Goal: Contribute content: Contribute content

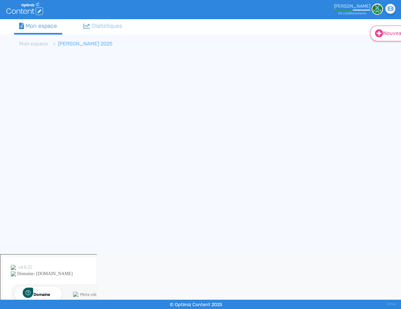
click at [377, 33] on icon at bounding box center [379, 33] width 8 height 8
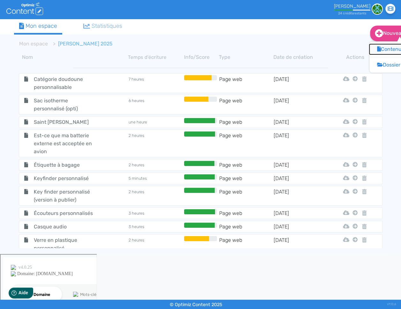
click at [385, 45] on button "Contenu" at bounding box center [395, 49] width 51 height 10
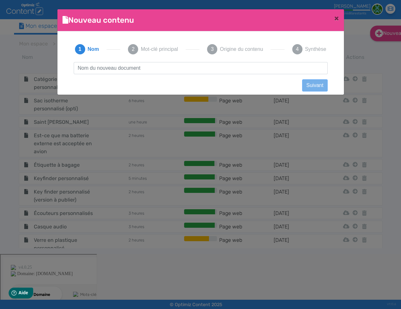
scroll to position [0, 0]
click at [193, 67] on input "text" at bounding box center [201, 68] width 254 height 12
type input "Lavoixdunord - objet personnalisé"
click button "Suivant" at bounding box center [314, 85] width 25 height 12
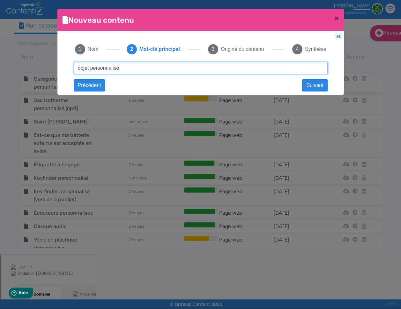
type input "objet personnalisé"
click at [188, 69] on input "objet personnalisé" at bounding box center [201, 68] width 254 height 12
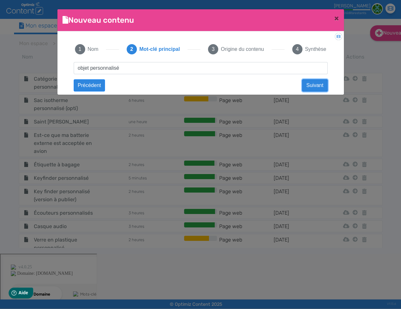
click at [319, 83] on button "Suivant" at bounding box center [314, 85] width 25 height 12
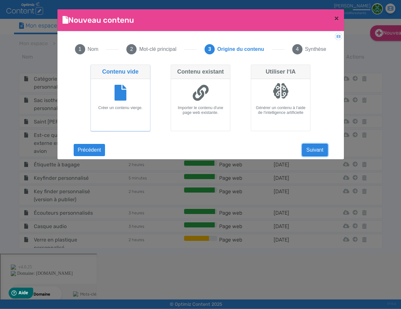
click at [316, 150] on button "Suivant" at bounding box center [314, 150] width 25 height 12
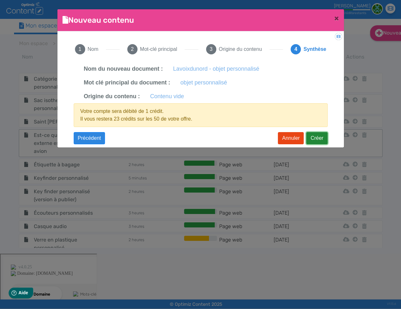
click at [316, 138] on button "Créer" at bounding box center [317, 138] width 21 height 12
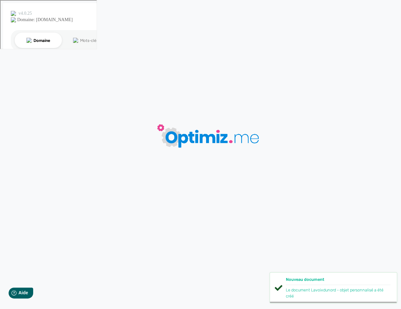
type input "Lavoixdunord - objet personnalisé"
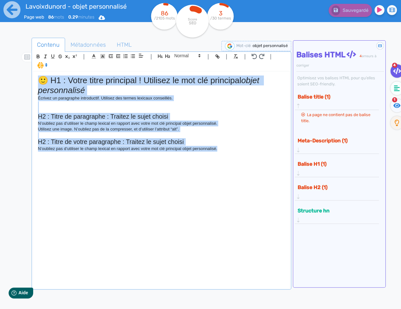
drag, startPoint x: 238, startPoint y: 155, endPoint x: 17, endPoint y: 83, distance: 232.7
click at [17, 83] on div "Contenu Métadonnées HTML | | H3 H4 H5 H6 Normal | | | | 🙂 H1 : Votre titre prin…" at bounding box center [208, 189] width 386 height 317
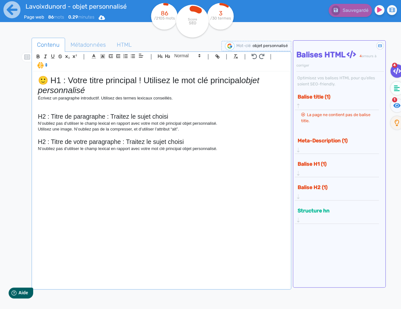
click at [235, 153] on div "🙂 H1 : Votre titre principal ! Utilisez le mot clé principal objet personnalisé…" at bounding box center [161, 180] width 257 height 216
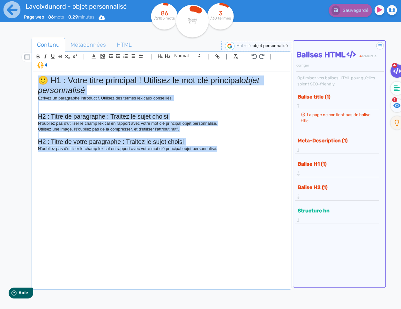
drag, startPoint x: 173, startPoint y: 142, endPoint x: 17, endPoint y: 82, distance: 167.6
click at [17, 82] on div "Contenu Métadonnées HTML | | H3 H4 H5 H6 Normal | | | | 🙂 H1 : Votre titre prin…" at bounding box center [208, 189] width 386 height 317
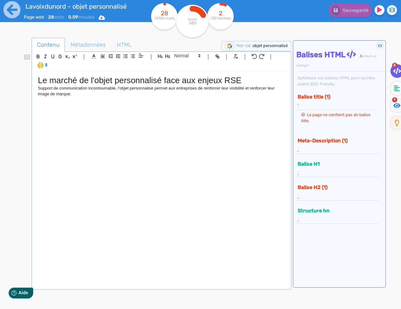
click at [168, 97] on p "Support de communication incontournable, l'objet personnalisé permet aux entrep…" at bounding box center [161, 91] width 247 height 12
click at [112, 98] on div "Le marché de l'objet personnalisé face aux enjeux RSE Support de communication …" at bounding box center [161, 180] width 257 height 216
click at [393, 86] on fa-icon at bounding box center [397, 87] width 13 height 13
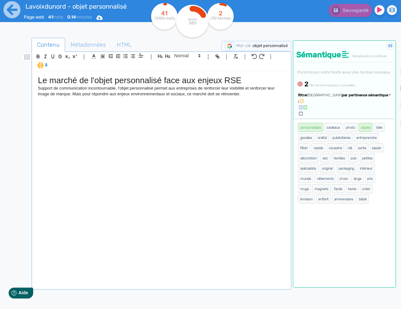
drag, startPoint x: 355, startPoint y: 112, endPoint x: 350, endPoint y: 128, distance: 16.7
click at [355, 97] on span "par pertinence sémantique" at bounding box center [365, 95] width 46 height 4
click at [350, 118] on link "par fréquence" at bounding box center [335, 114] width 54 height 9
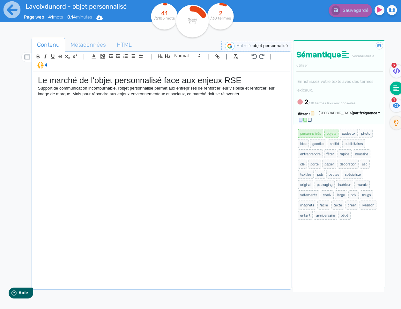
click at [259, 101] on div "Le marché de l'objet personnalisé face aux enjeux RSE Support de communication …" at bounding box center [161, 180] width 257 height 216
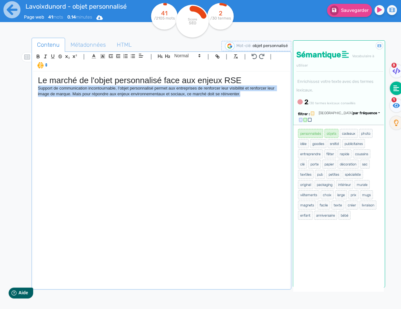
drag, startPoint x: 249, startPoint y: 95, endPoint x: 25, endPoint y: 90, distance: 224.2
click at [25, 90] on div "Contenu Métadonnées HTML | | H3 H4 H5 H6 Normal | | | | Le marché de l'objet pe…" at bounding box center [210, 192] width 383 height 313
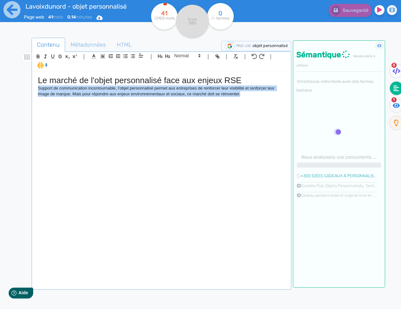
copy p "Support de communication incontournable, l'objet personnalisé permet aux entrep…"
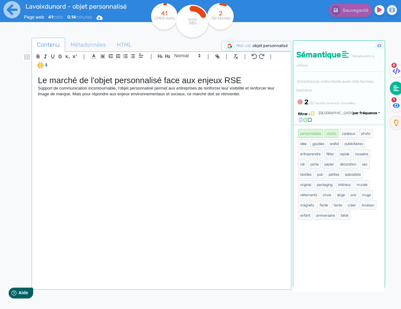
click at [260, 102] on div "Le marché de l'objet personnalisé face aux enjeux RSE Support de communication …" at bounding box center [161, 180] width 257 height 216
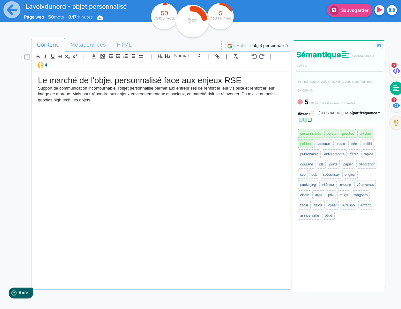
click at [50, 101] on p "Support de communication incontournable, l'objet personnalisé permet aux entrep…" at bounding box center [161, 94] width 247 height 18
click at [48, 101] on p "Support de communication incontournable, l'objet personnalisé permet aux entrep…" at bounding box center [161, 94] width 247 height 18
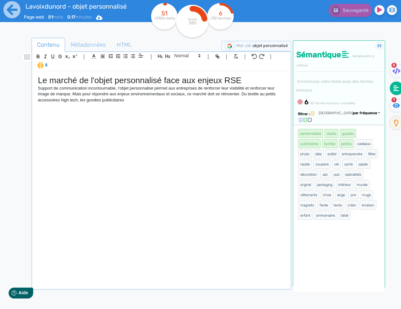
click at [265, 93] on p "Support de communication incontournable, l'objet personnalisé permet aux entrep…" at bounding box center [161, 94] width 247 height 18
click at [259, 93] on p "Support de communication incontournable, l'objet personnalisé permet aux entrep…" at bounding box center [161, 94] width 247 height 18
click at [97, 99] on p "Support de communication incontournable, l'objet personnalisé permet aux entrep…" at bounding box center [161, 94] width 247 height 18
drag, startPoint x: 187, startPoint y: 99, endPoint x: 35, endPoint y: 91, distance: 151.9
click at [35, 91] on div "Le marché de l'objet personnalisé face aux enjeux RSE Support de communication …" at bounding box center [161, 180] width 257 height 216
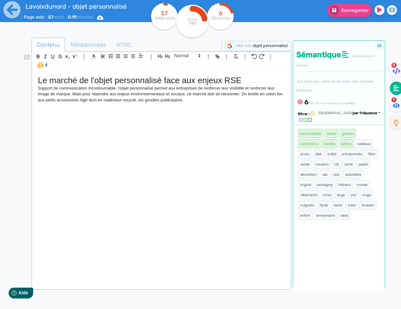
copy p "Support de communication incontournable, l'objet personnalisé permet aux entrep…"
click at [216, 113] on div "Le marché de l'objet personnalisé face aux enjeux RSE Support de communication …" at bounding box center [161, 180] width 257 height 216
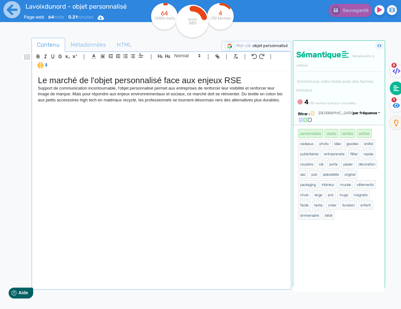
click at [49, 111] on div "Le marché de l'objet personnalisé face aux enjeux RSE Support de communication …" at bounding box center [161, 180] width 257 height 216
click at [42, 113] on div "Le marché de l'objet personnalisé face aux enjeux RSE Support de communication …" at bounding box center [161, 180] width 257 height 216
click at [172, 111] on div "Le marché de l'objet personnalisé face aux enjeux RSE Support de communication …" at bounding box center [161, 180] width 257 height 216
click at [129, 111] on div "Le marché de l'objet personnalisé face aux enjeux RSE Support de communication …" at bounding box center [161, 180] width 257 height 216
click at [170, 57] on icon "button" at bounding box center [167, 55] width 5 height 5
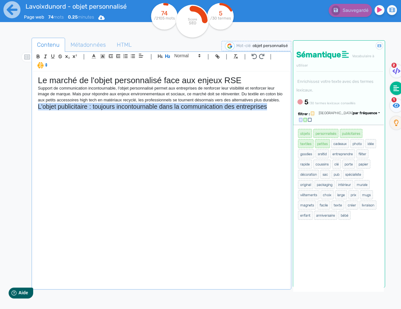
drag, startPoint x: 272, startPoint y: 105, endPoint x: 35, endPoint y: 106, distance: 237.0
click at [35, 106] on div "Le marché de l'objet personnalisé face aux enjeux RSE Support de communication …" at bounding box center [161, 180] width 257 height 216
copy h2 "L'objet publicitaire : toujours incontournable dans la communication des entrep…"
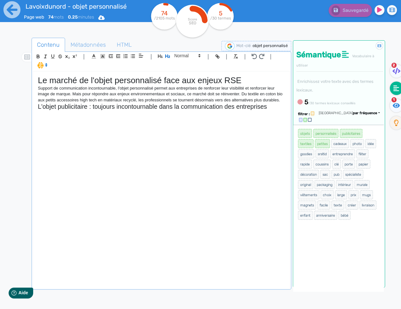
click at [146, 119] on div "Le marché de l'objet personnalisé face aux enjeux RSE Support de communication …" at bounding box center [161, 180] width 257 height 216
click at [62, 118] on div "Le marché de l'objet personnalisé face aux enjeux RSE Support de communication …" at bounding box center [161, 180] width 257 height 216
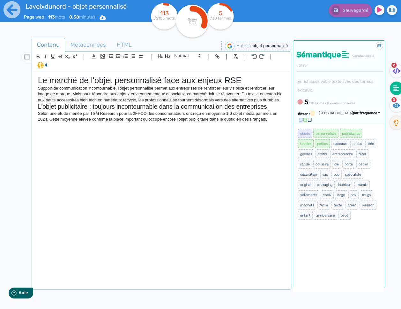
click at [86, 137] on div "Le marché de l'objet personnalisé face aux enjeux RSE Support de communication …" at bounding box center [161, 180] width 257 height 216
click at [51, 129] on div "Le marché de l'objet personnalisé face aux enjeux RSE Support de communication …" at bounding box center [161, 180] width 257 height 216
click at [146, 135] on div "Le marché de l'objet personnalisé face aux enjeux RSE Support de communication …" at bounding box center [161, 180] width 257 height 216
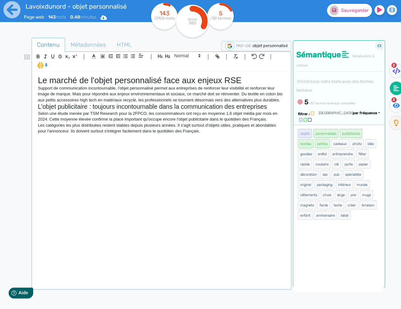
click at [362, 12] on span "Sauvegarder" at bounding box center [354, 10] width 27 height 5
click at [94, 143] on div "Le marché de l'objet personnalisé face aux enjeux RSE Support de communication …" at bounding box center [161, 180] width 257 height 216
click at [117, 153] on div "Le marché de l'objet personnalisé face aux enjeux RSE Support de communication …" at bounding box center [161, 180] width 257 height 216
drag, startPoint x: 255, startPoint y: 114, endPoint x: 244, endPoint y: 113, distance: 10.5
click at [244, 113] on p "Selon une étude menée par TSM Research pour la 2FPCO, les consommateurs ont reç…" at bounding box center [161, 117] width 247 height 12
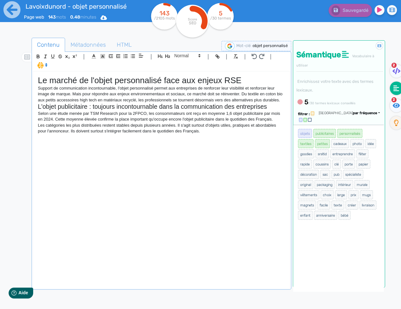
click at [250, 113] on p "Selon une étude menée par TSM Research pour la 2FPCO, les consommateurs ont reç…" at bounding box center [161, 117] width 247 height 12
click at [251, 113] on p "Selon une étude menée par TSM Research pour la 2FPCO, les consommateurs ont reç…" at bounding box center [161, 117] width 247 height 12
drag, startPoint x: 266, startPoint y: 113, endPoint x: 233, endPoint y: 115, distance: 32.6
click at [233, 115] on p "Selon une étude menée par TSM Research pour la 2FPCO, les consommateurs ont reç…" at bounding box center [161, 117] width 247 height 12
click at [215, 57] on icon "button" at bounding box center [217, 56] width 5 height 5
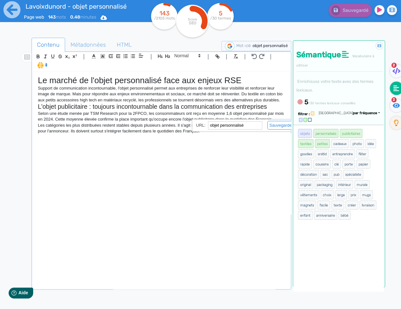
paste input "[URL][DOMAIN_NAME]"
click at [274, 126] on link at bounding box center [279, 125] width 33 height 5
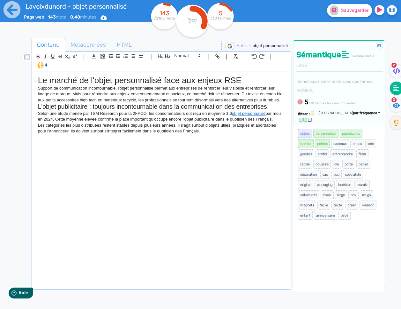
click at [201, 141] on div "Le marché de l'objet personnalisé face aux enjeux RSE Support de communication …" at bounding box center [161, 180] width 257 height 216
click at [125, 144] on div "Le marché de l'objet personnalisé face aux enjeux RSE Support de communication …" at bounding box center [161, 180] width 257 height 216
click at [141, 138] on p at bounding box center [161, 137] width 247 height 6
click at [165, 56] on icon "button" at bounding box center [167, 56] width 5 height 4
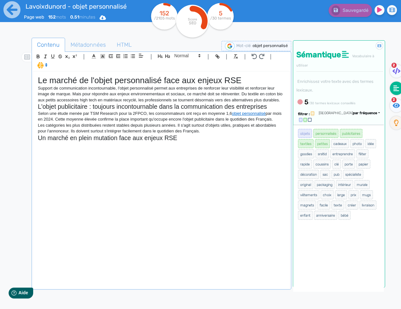
click at [56, 148] on div "Le marché de l'objet personnalisé face aux enjeux RSE Support de communication …" at bounding box center [161, 180] width 257 height 216
click at [91, 151] on div "Le marché de l'objet personnalisé face aux enjeux RSE Support de communication …" at bounding box center [161, 180] width 257 height 216
click at [129, 150] on div "Le marché de l'objet personnalisé face aux enjeux RSE Support de communication …" at bounding box center [161, 180] width 257 height 216
click at [38, 125] on p "Les catégories les plus distribuées restent stables depuis plusieurs années. Il…" at bounding box center [161, 128] width 247 height 12
click at [197, 133] on p "Selon une étude menée par TSM Research pour la 2FPCO, les consommateurs ont reç…" at bounding box center [161, 123] width 247 height 24
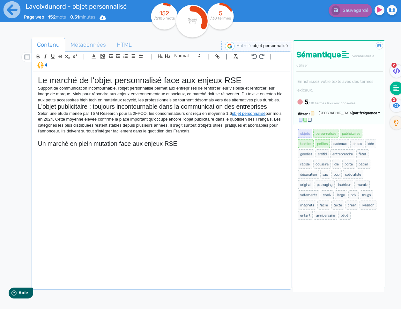
click at [105, 138] on p at bounding box center [161, 137] width 247 height 6
click at [59, 135] on p at bounding box center [161, 137] width 247 height 6
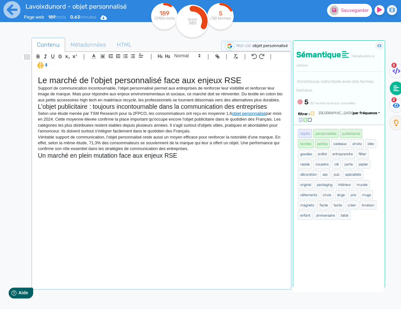
click at [358, 8] on span "Sauvegarder" at bounding box center [354, 10] width 27 height 5
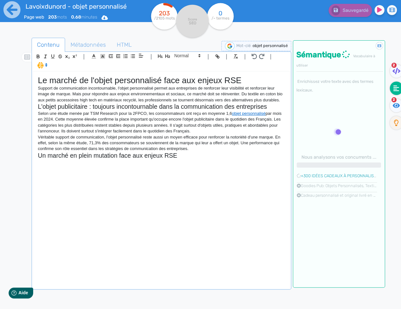
click at [207, 150] on p "Véritable support de communication, l'objet personnalisé reste aussi un moyen e…" at bounding box center [161, 143] width 247 height 18
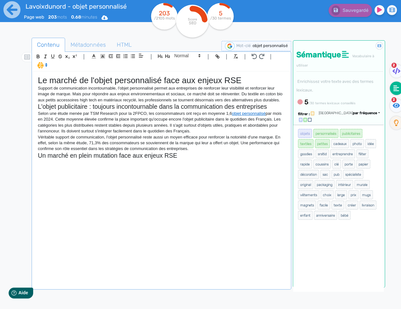
click at [130, 173] on div "Le marché de l'objet personnalisé face aux enjeux RSE Support de communication …" at bounding box center [161, 180] width 257 height 216
click at [264, 114] on link "objet personnalisé" at bounding box center [249, 113] width 34 height 5
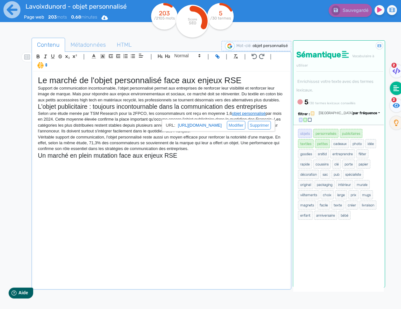
click at [266, 119] on p "Selon une étude menée par TSM Research pour la 2FPCO, les consommateurs ont reç…" at bounding box center [161, 123] width 247 height 24
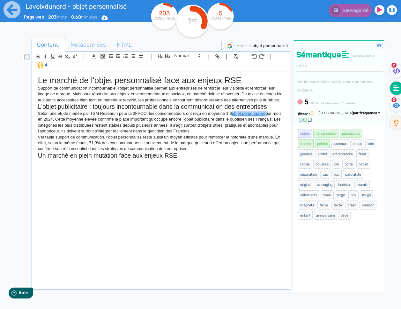
drag, startPoint x: 264, startPoint y: 114, endPoint x: 235, endPoint y: 116, distance: 28.8
click at [234, 116] on p "Selon une étude menée par TSM Research pour la 2FPCO, les consommateurs ont reç…" at bounding box center [161, 123] width 247 height 24
click at [211, 120] on p "Selon une étude menée par TSM Research pour la 2FPCO, les consommateurs ont reç…" at bounding box center [161, 123] width 247 height 24
drag, startPoint x: 134, startPoint y: 137, endPoint x: 116, endPoint y: 135, distance: 18.0
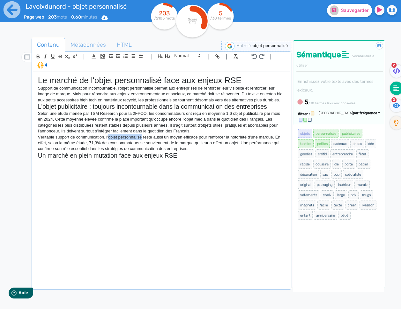
click at [110, 138] on p "Véritable support de communication, l'objet personnalisé reste aussi un moyen e…" at bounding box center [161, 143] width 247 height 18
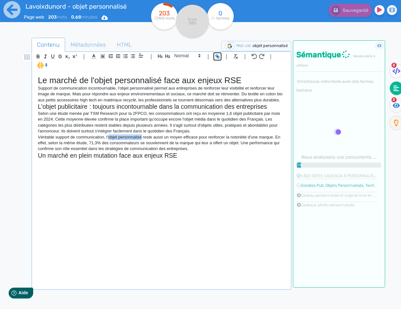
drag, startPoint x: 218, startPoint y: 56, endPoint x: 216, endPoint y: 60, distance: 4.6
click at [217, 56] on icon "button" at bounding box center [217, 56] width 5 height 5
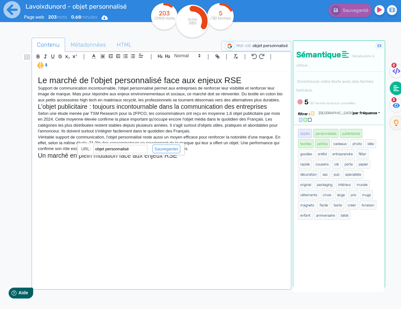
paste input "[URL][DOMAIN_NAME]"
type input "[URL][DOMAIN_NAME]"
click at [167, 150] on link at bounding box center [164, 148] width 33 height 5
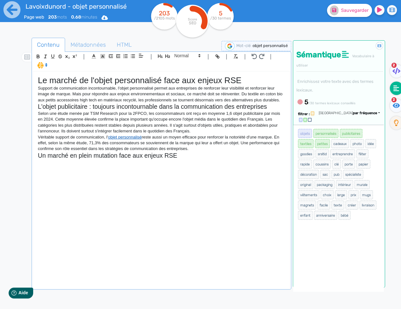
click at [136, 137] on link "objet personnalisé" at bounding box center [125, 136] width 34 height 5
click at [117, 173] on div "Le marché de l'objet personnalisé face aux enjeux RSE Support de communication …" at bounding box center [161, 180] width 257 height 216
click at [119, 171] on div "Le marché de l'objet personnalisé face aux enjeux RSE Support de communication …" at bounding box center [161, 180] width 257 height 216
click at [139, 166] on div "Le marché de l'objet personnalisé face aux enjeux RSE Support de communication …" at bounding box center [161, 180] width 257 height 216
click at [144, 162] on p at bounding box center [161, 162] width 247 height 6
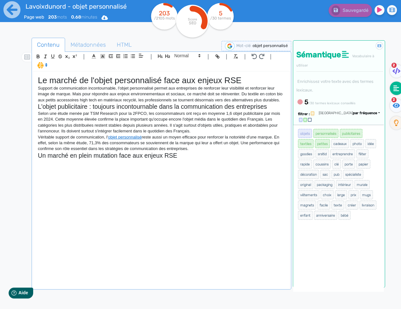
click at [133, 173] on div "Le marché de l'objet personnalisé face aux enjeux RSE Support de communication …" at bounding box center [161, 180] width 257 height 216
click at [133, 168] on div "Le marché de l'objet personnalisé face aux enjeux RSE Support de communication …" at bounding box center [161, 180] width 257 height 216
click at [126, 162] on p at bounding box center [161, 162] width 247 height 6
click at [57, 163] on p at bounding box center [161, 162] width 247 height 6
click at [57, 161] on p at bounding box center [161, 162] width 247 height 6
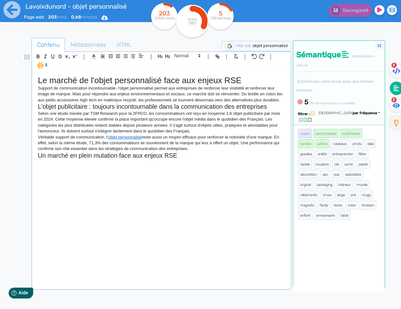
click at [60, 161] on p at bounding box center [161, 162] width 247 height 6
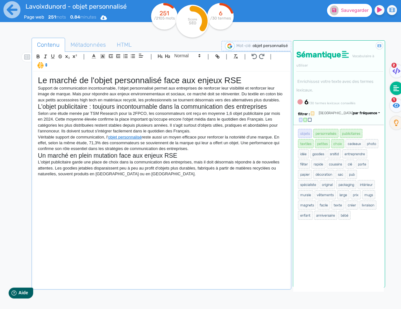
click at [342, 10] on span "Sauvegarder" at bounding box center [354, 10] width 27 height 5
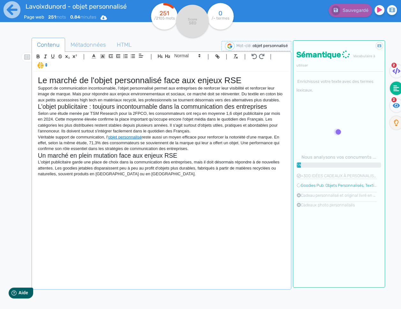
click at [186, 181] on div "Le marché de l'objet personnalisé face aux enjeux RSE Support de communication …" at bounding box center [161, 180] width 257 height 216
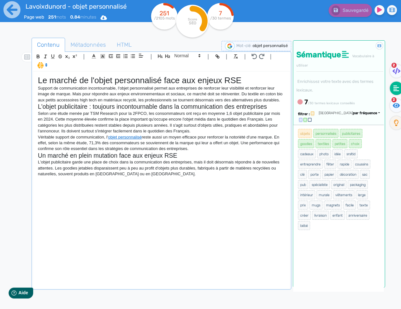
click at [147, 196] on div "Le marché de l'objet personnalisé face aux enjeux RSE Support de communication …" at bounding box center [161, 180] width 257 height 216
click at [137, 100] on p "Support de communication incontournable, l'objet personnalisé permet aux entrep…" at bounding box center [161, 94] width 247 height 18
click at [56, 185] on div "Le marché de l'objet personnalisé face aux enjeux RSE Support de communication …" at bounding box center [161, 180] width 257 height 216
click at [148, 118] on p "Selon une étude menée par TSM Research pour la 2FPCO, les consommateurs ont reç…" at bounding box center [161, 123] width 247 height 24
click at [159, 138] on p "Véritable support de communication, l' objet personnalisé reste aussi un moyen …" at bounding box center [161, 143] width 247 height 18
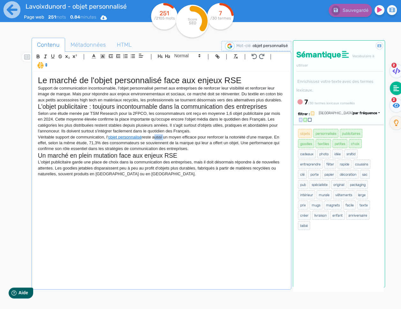
click at [160, 138] on p "Véritable support de communication, l' objet personnalisé reste aussi un moyen …" at bounding box center [161, 143] width 247 height 18
click at [162, 187] on div "Le marché de l'objet personnalisé face aux enjeux RSE Support de communication …" at bounding box center [161, 180] width 257 height 216
click at [136, 187] on div "Le marché de l'objet personnalisé face aux enjeux RSE Support de communication …" at bounding box center [161, 180] width 257 height 216
click at [133, 186] on div "Le marché de l'objet personnalisé face aux enjeux RSE Support de communication …" at bounding box center [161, 180] width 257 height 216
click at [115, 188] on div "Le marché de l'objet personnalisé face aux enjeux RSE Support de communication …" at bounding box center [161, 180] width 257 height 216
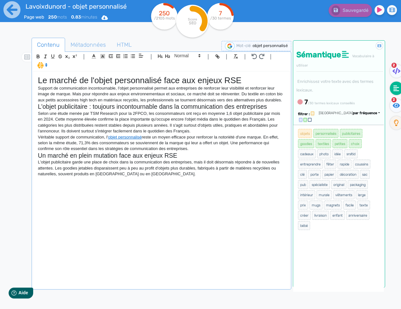
click at [115, 188] on div "Le marché de l'objet personnalisé face aux enjeux RSE Support de communication …" at bounding box center [161, 180] width 257 height 216
click at [122, 187] on div "Le marché de l'objet personnalisé face aux enjeux RSE Support de communication …" at bounding box center [161, 180] width 257 height 216
click at [55, 167] on p "L'objet publicitaire garde une place de choix dans la communication des entrepr…" at bounding box center [161, 168] width 247 height 18
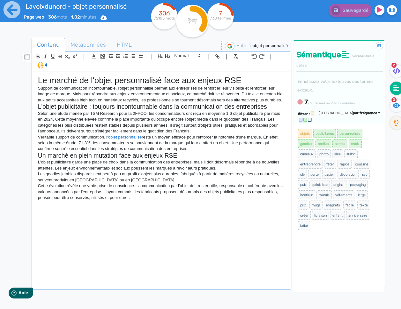
click at [38, 172] on p "Les goodies jetables disparaissent peu à peu au profit d'objets plus durables, …" at bounding box center [161, 177] width 247 height 12
click at [193, 210] on div "Le marché de l'objet personnalisé face aux enjeux RSE Support de communication …" at bounding box center [161, 180] width 257 height 216
click at [69, 215] on div "Le marché de l'objet personnalisé face aux enjeux RSE Support de communication …" at bounding box center [161, 180] width 257 height 216
click at [95, 209] on div "Le marché de l'objet personnalisé face aux enjeux RSE Support de communication …" at bounding box center [161, 180] width 257 height 216
click at [96, 205] on p at bounding box center [161, 203] width 247 height 6
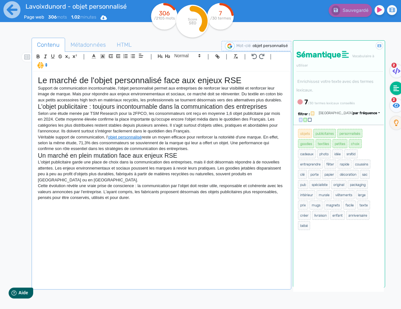
click at [174, 202] on p at bounding box center [161, 203] width 247 height 6
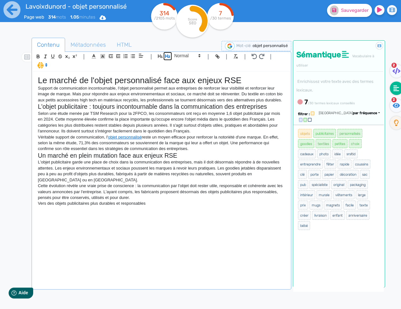
click at [169, 56] on icon "button" at bounding box center [167, 55] width 5 height 5
